Goal: Task Accomplishment & Management: Use online tool/utility

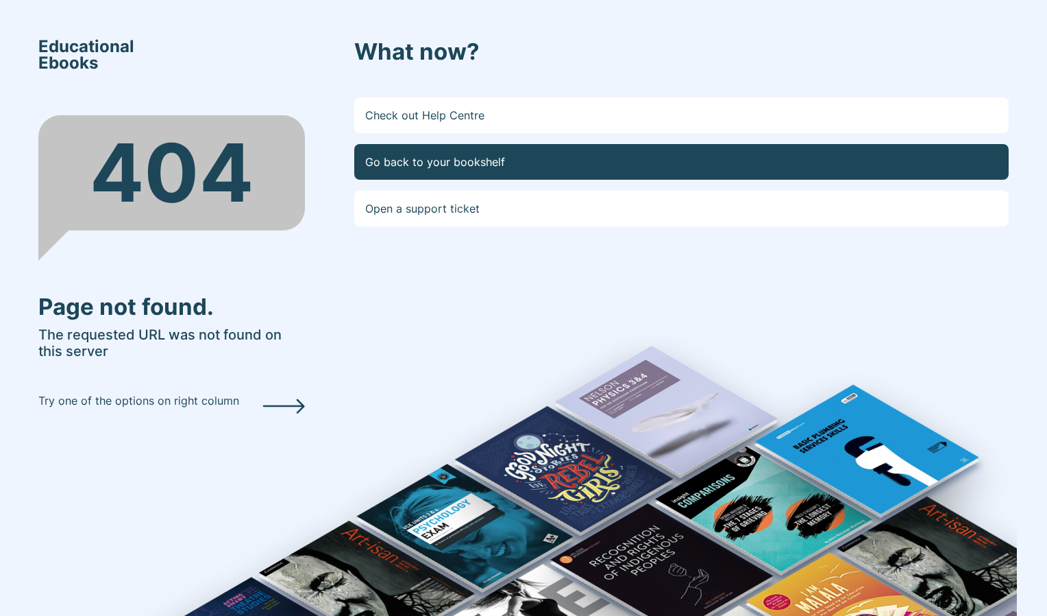
click at [806, 165] on link "Go back to your bookshelf" at bounding box center [681, 162] width 655 height 36
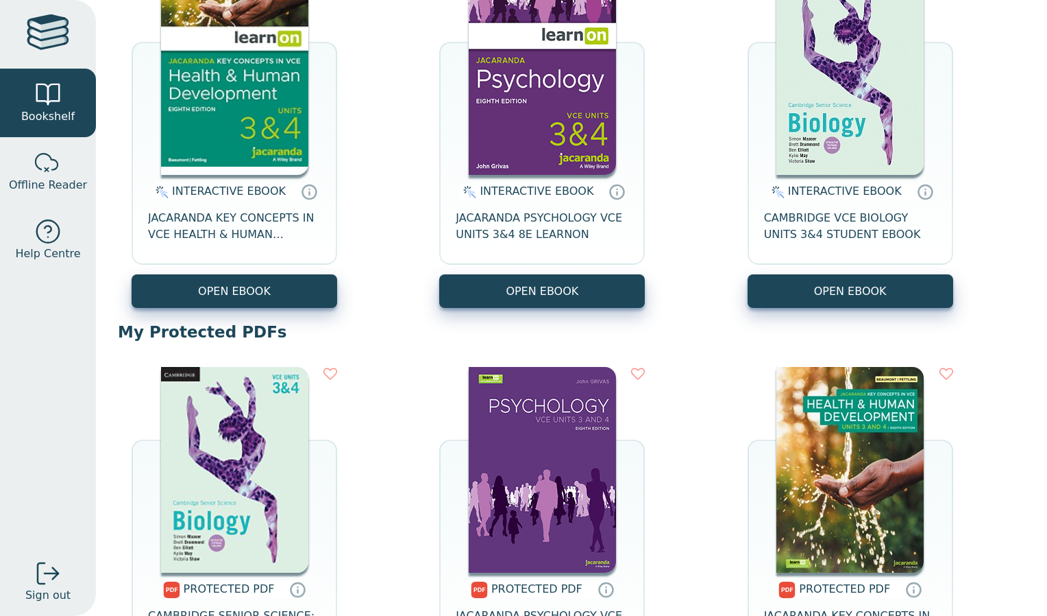
scroll to position [219, 0]
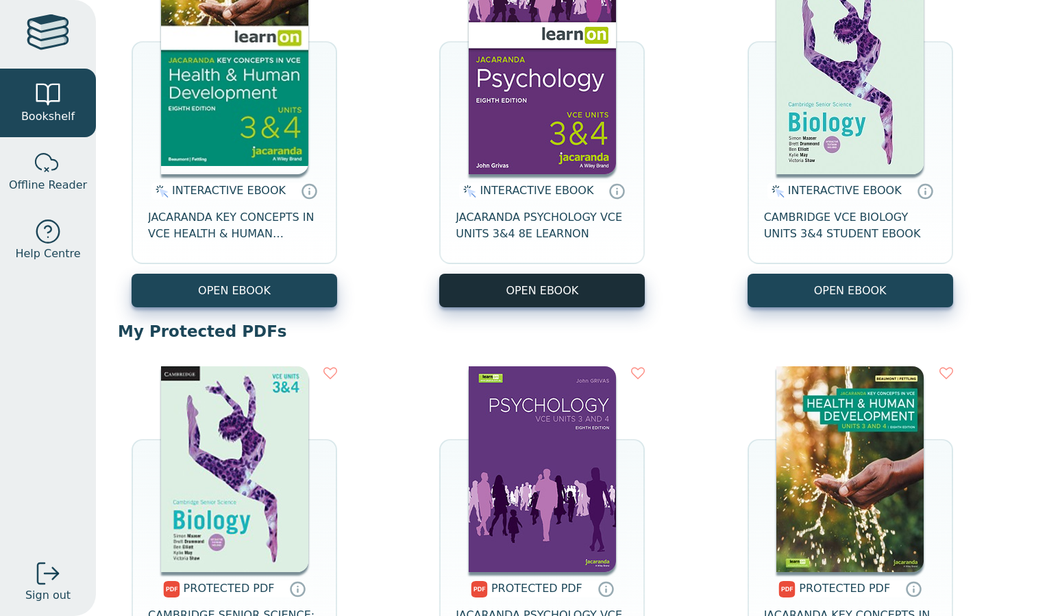
click at [548, 284] on button "OPEN EBOOK" at bounding box center [542, 291] width 206 height 34
